Goal: Task Accomplishment & Management: Manage account settings

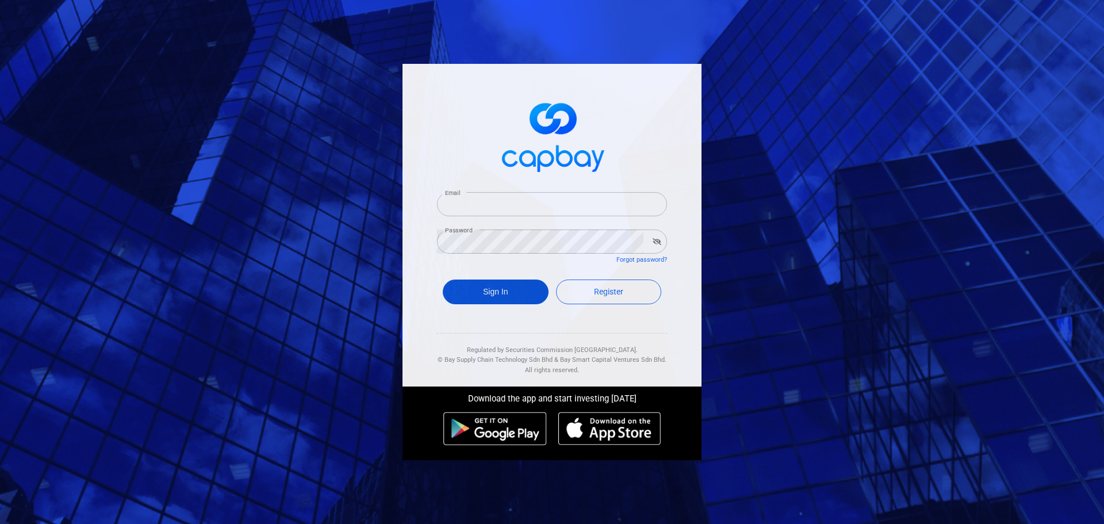
type input "[EMAIL_ADDRESS][DOMAIN_NAME]"
click at [522, 288] on button "Sign In" at bounding box center [496, 291] width 106 height 25
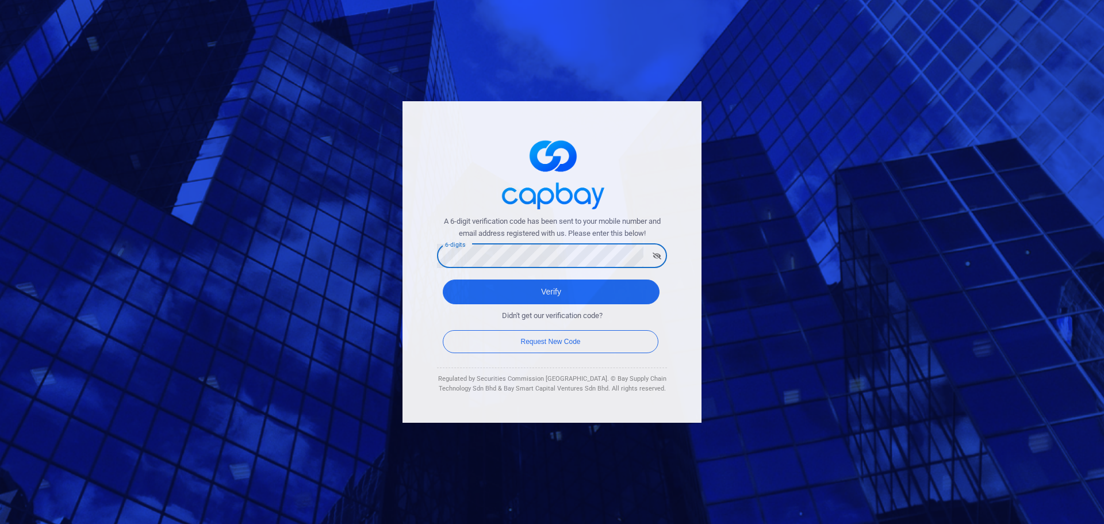
click at [378, 244] on div "A 6-digit verification code has been sent to your mobile number and email addre…" at bounding box center [552, 262] width 1104 height 524
click at [453, 290] on button "Verify" at bounding box center [551, 291] width 217 height 25
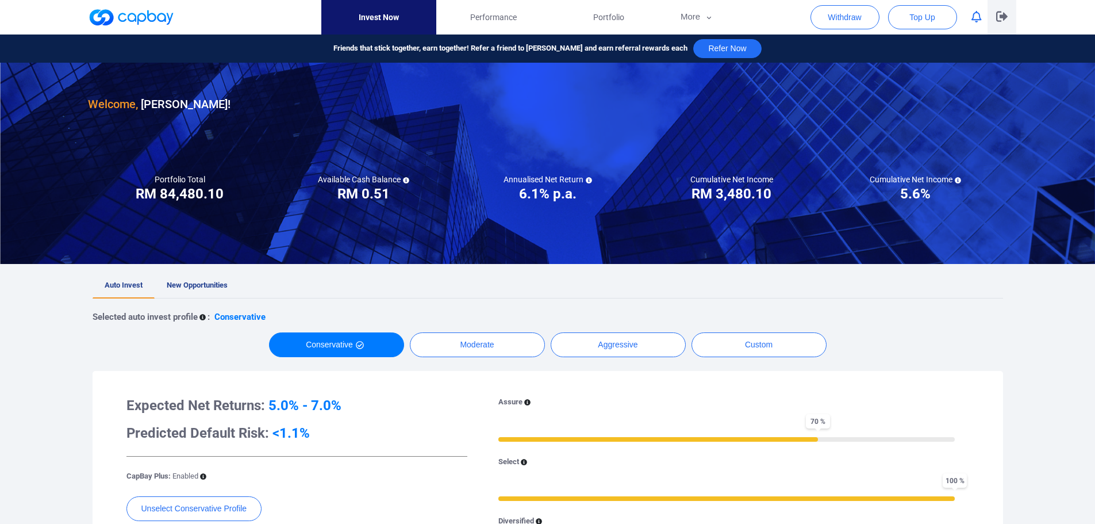
click at [1007, 16] on icon "button" at bounding box center [1001, 16] width 11 height 11
